Goal: Task Accomplishment & Management: Complete application form

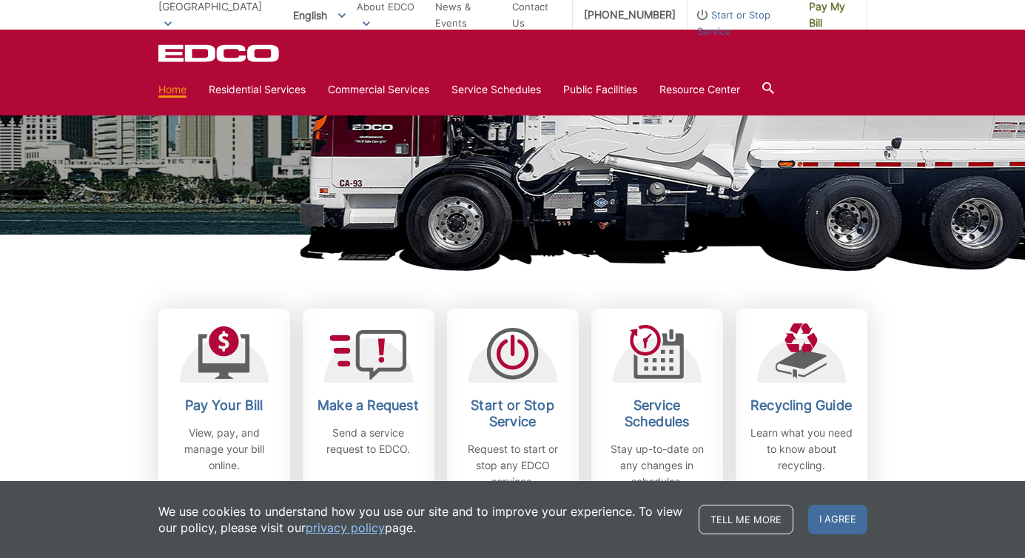
scroll to position [238, 0]
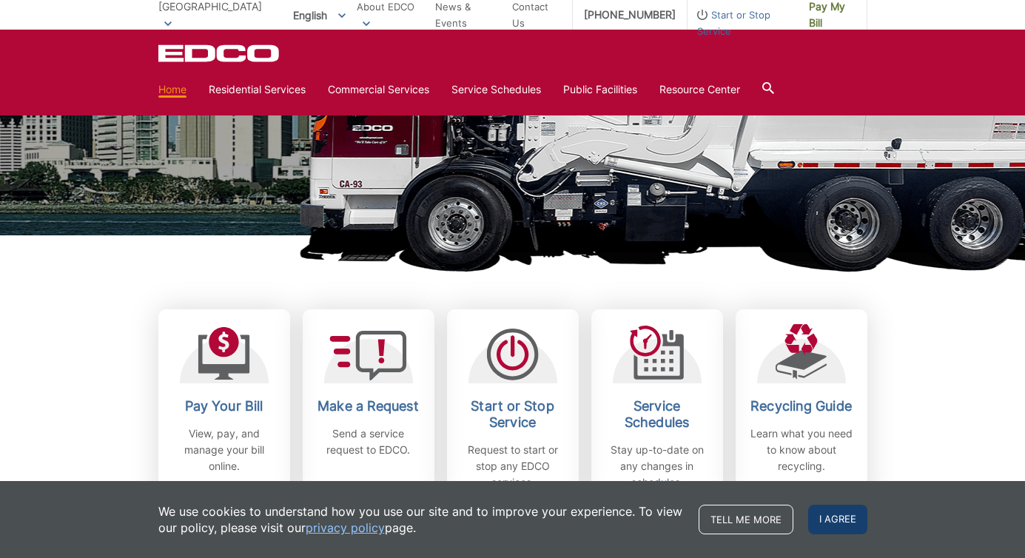
click at [840, 509] on span "I agree" at bounding box center [838, 520] width 59 height 30
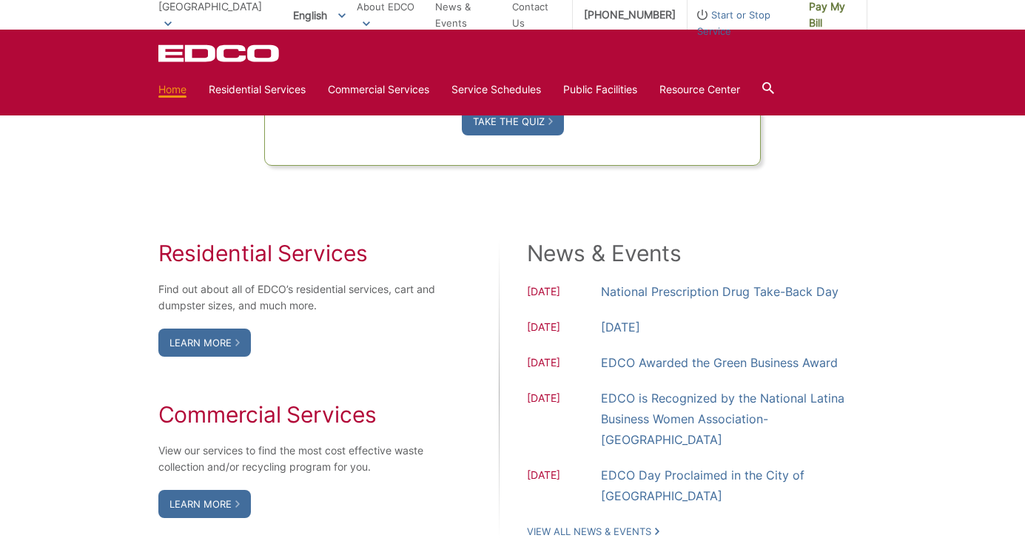
scroll to position [1101, 0]
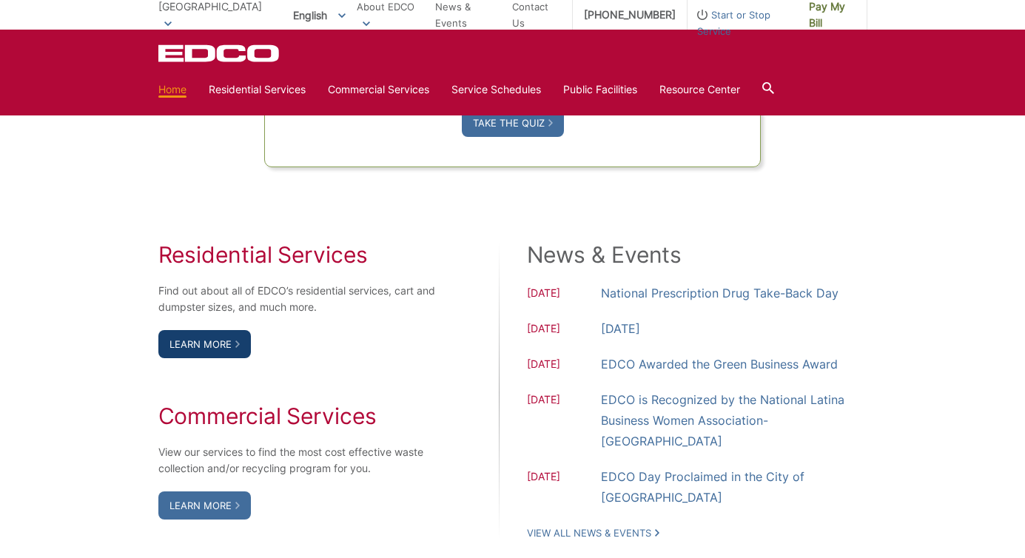
click at [198, 344] on link "Learn More" at bounding box center [204, 344] width 93 height 28
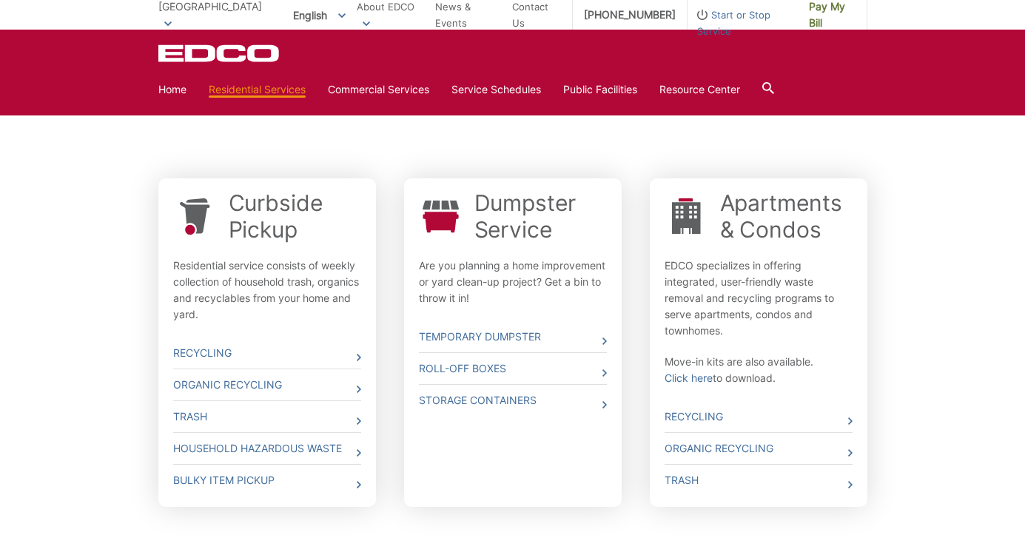
scroll to position [424, 0]
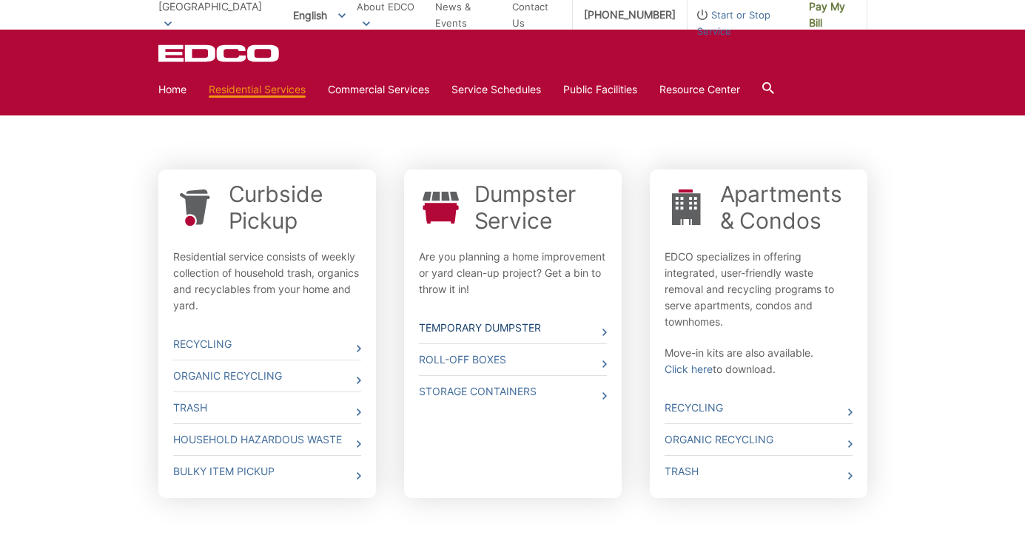
click at [455, 326] on link "Temporary Dumpster" at bounding box center [513, 327] width 188 height 31
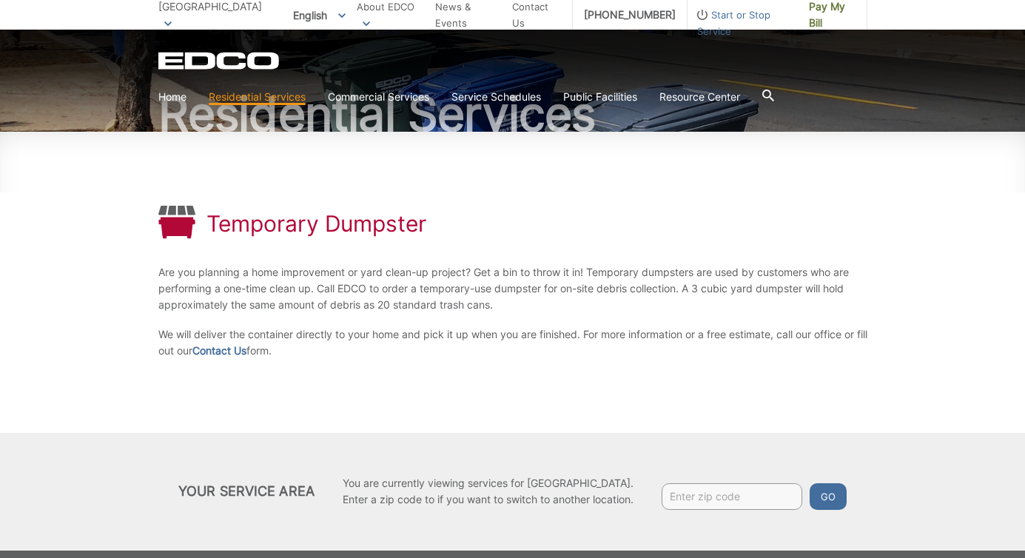
scroll to position [195, 0]
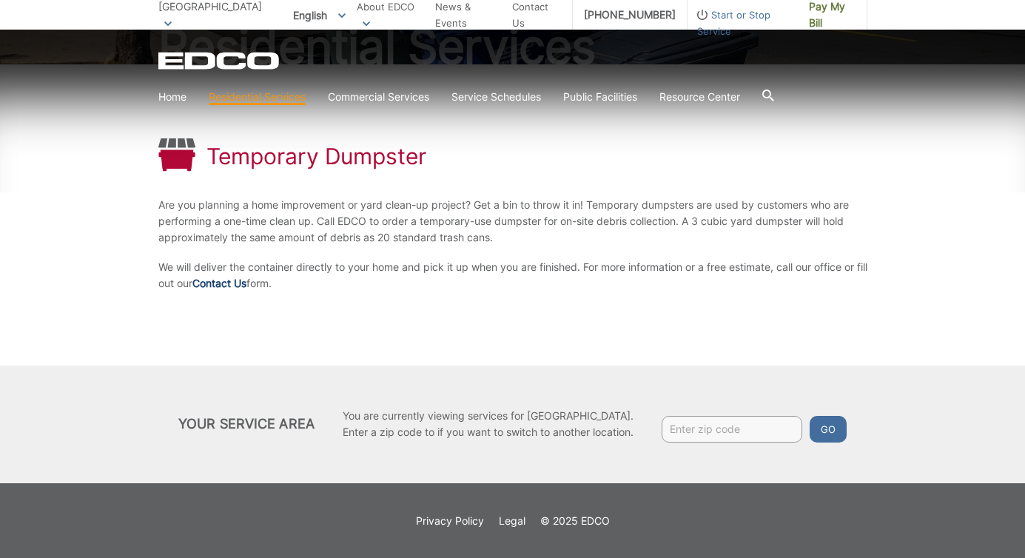
click at [238, 281] on link "Contact Us" at bounding box center [220, 283] width 54 height 16
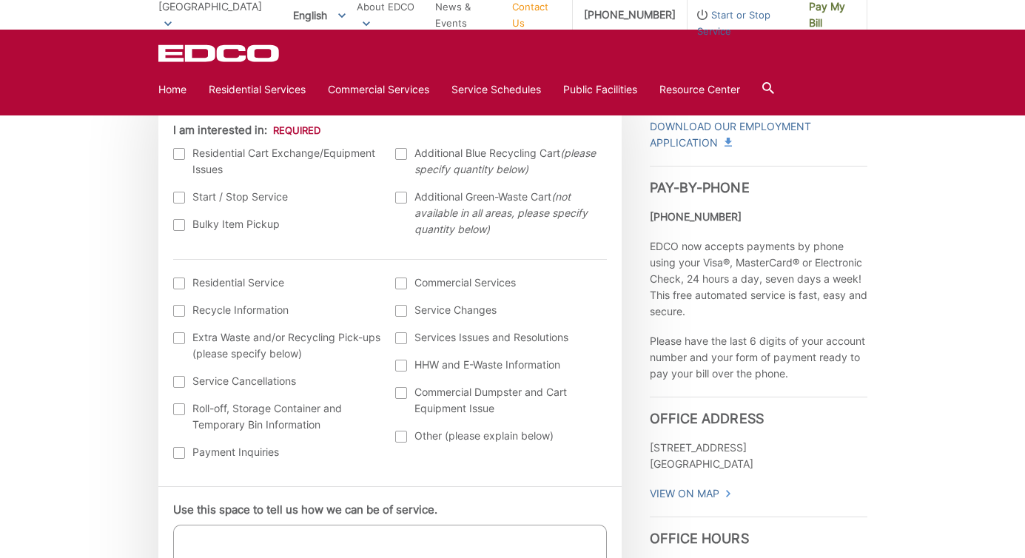
scroll to position [474, 0]
click at [175, 414] on div at bounding box center [179, 412] width 12 height 12
click at [0, 0] on input "Roll-off, Storage Container and Temporary Bin Information" at bounding box center [0, 0] width 0 height 0
click at [177, 286] on div at bounding box center [179, 286] width 12 height 12
click at [0, 0] on input "I am interested in: (continued) *" at bounding box center [0, 0] width 0 height 0
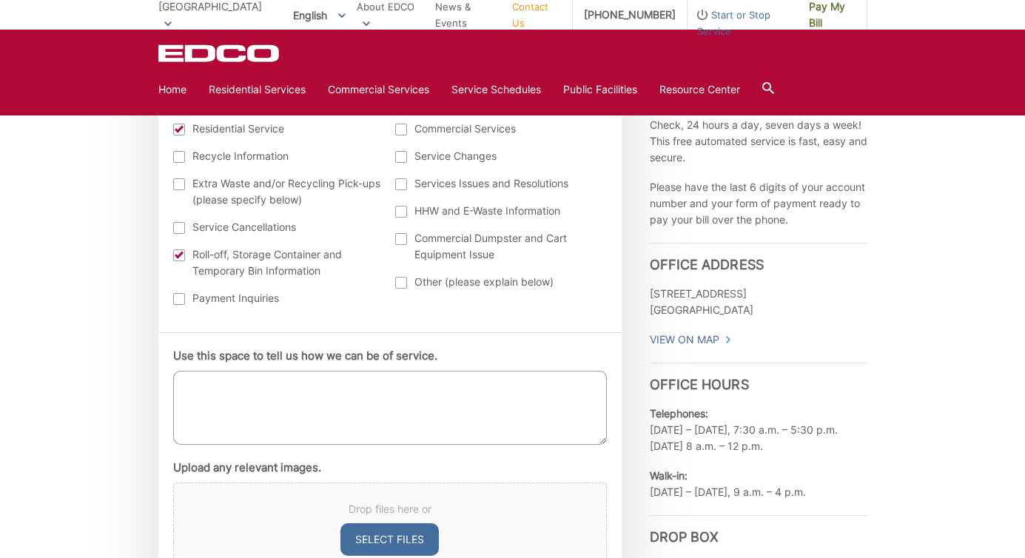
scroll to position [640, 0]
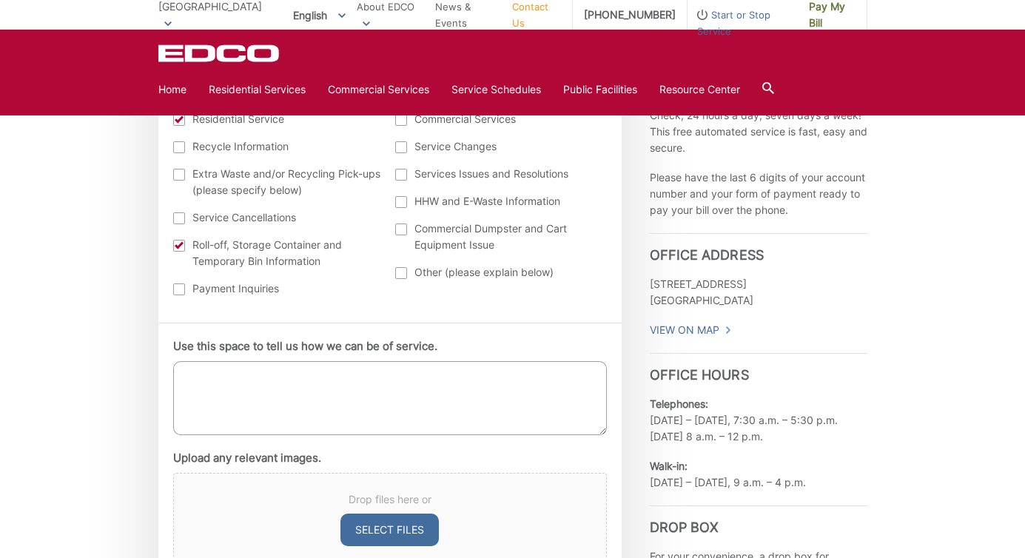
click at [243, 385] on textarea "Use this space to tell us how we can be of service." at bounding box center [390, 398] width 434 height 74
paste textarea "I am looking for a service to drop off a dumpster (approx 20 yds), I will fill …"
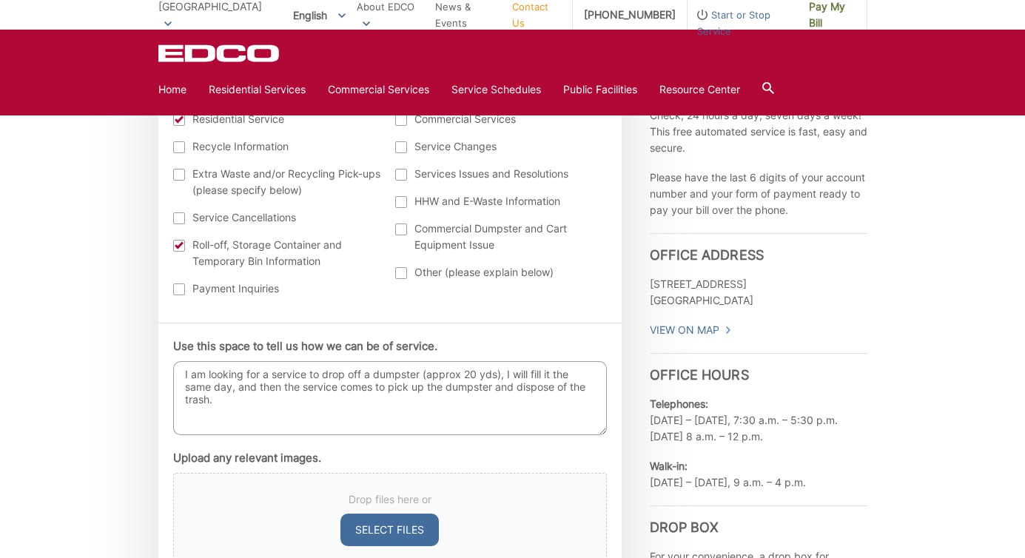
drag, startPoint x: 224, startPoint y: 404, endPoint x: 503, endPoint y: 372, distance: 281.0
click at [503, 372] on textarea "I am looking for a service to drop off a dumpster (approx 20 yds), I will fill …" at bounding box center [390, 398] width 434 height 74
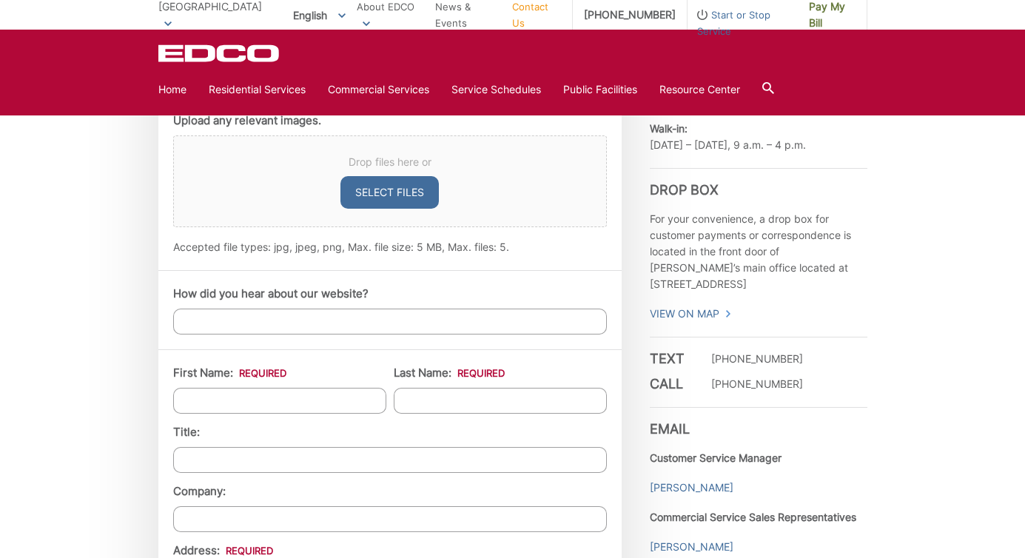
scroll to position [986, 0]
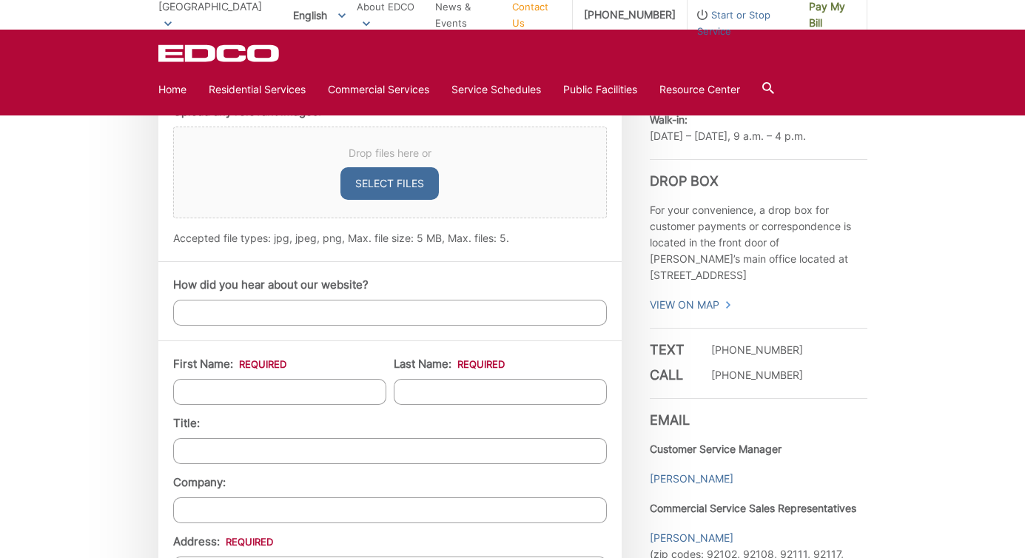
type textarea "I am looking for a service to drop off a dumpster (approx 20 yds)."
click at [198, 397] on input "First Name: *" at bounding box center [279, 392] width 213 height 26
type input "Tomas"
type input "Chavez"
type input "13926 Whispering Meadows Ln"
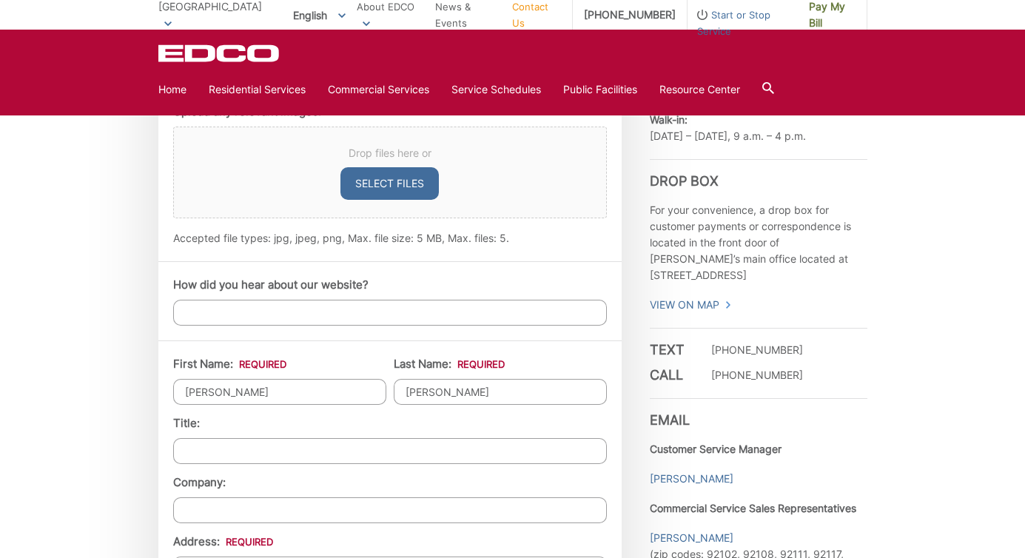
type input "Jamul"
type input "91935"
type input "6197305519"
type input "tomasgchavez@gmail.com"
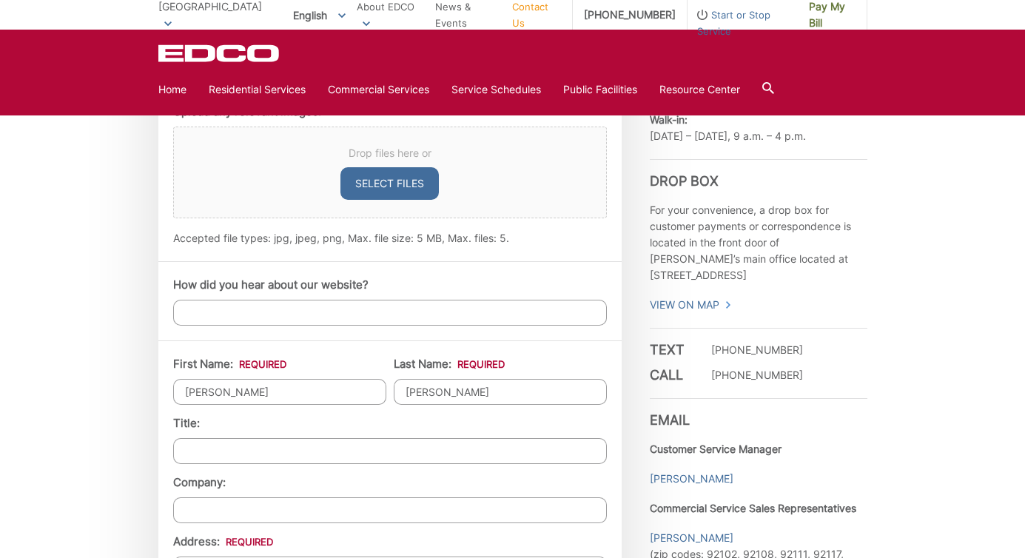
type input "tomasgchavez@gmail.com"
type input "(619) 730-5519"
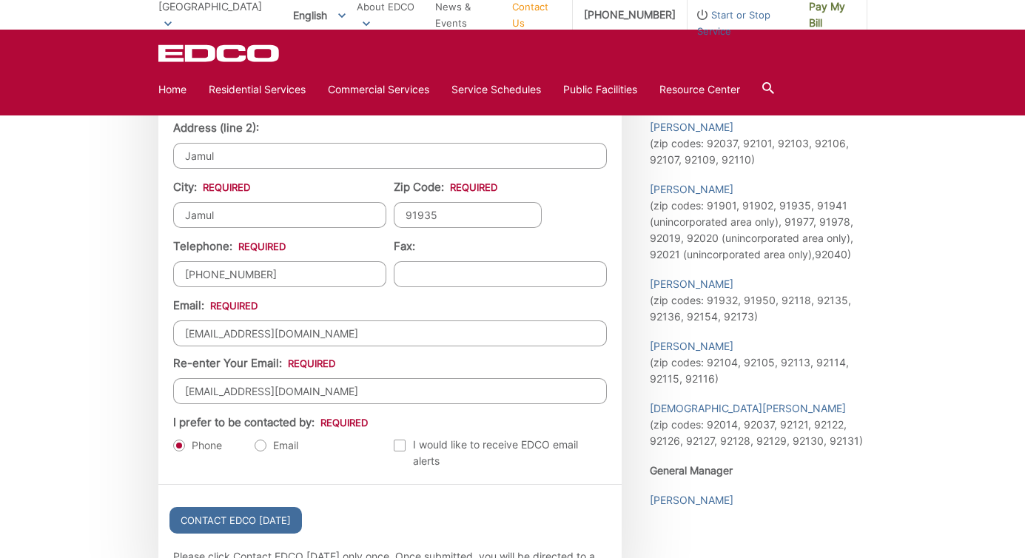
scroll to position [1456, 0]
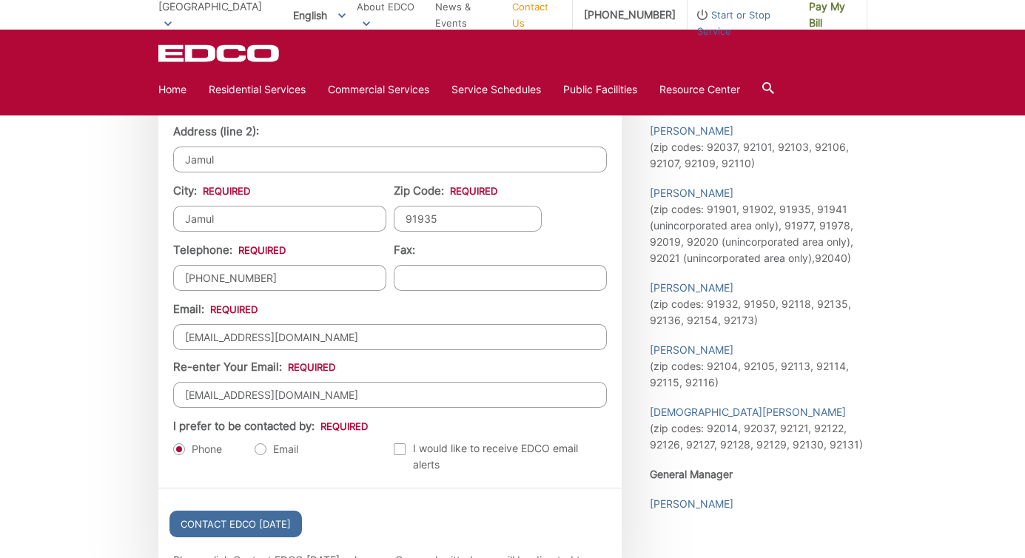
click at [265, 454] on label "Email" at bounding box center [277, 449] width 44 height 15
radio input "true"
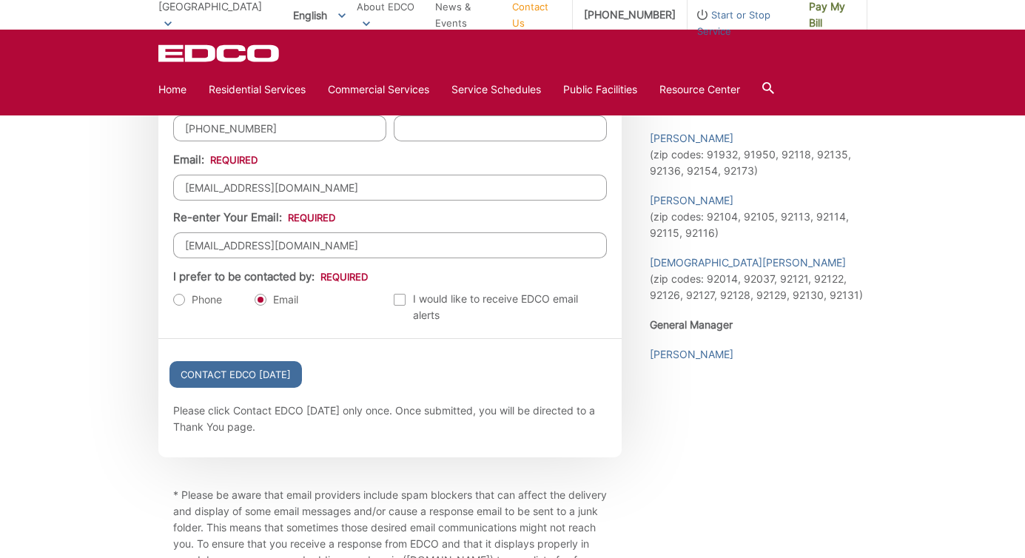
scroll to position [1606, 0]
click at [231, 375] on input "Contact EDCO Today" at bounding box center [236, 374] width 133 height 27
